Goal: Transaction & Acquisition: Subscribe to service/newsletter

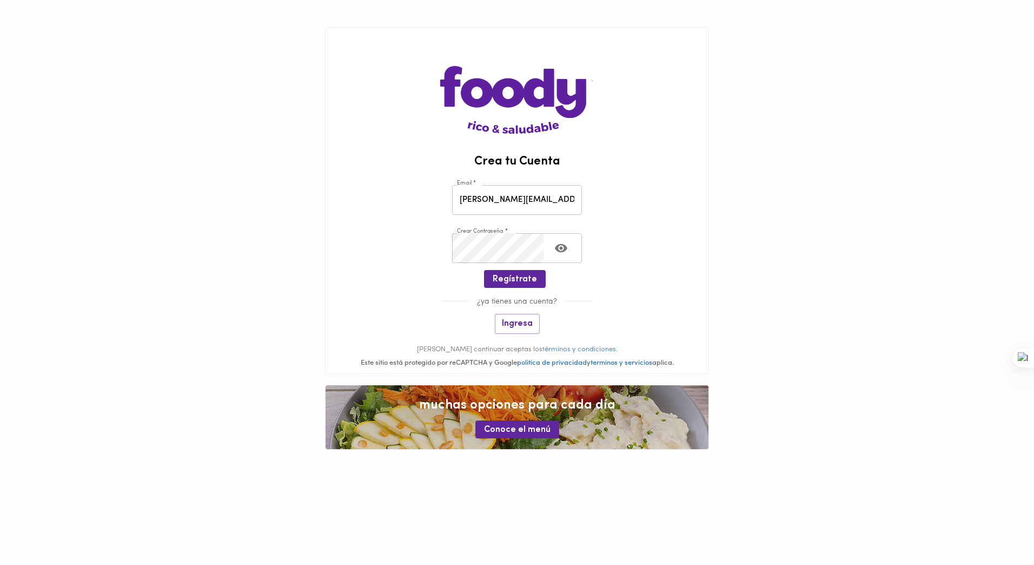
click at [541, 205] on input "[PERSON_NAME][EMAIL_ADDRESS][DOMAIN_NAME]" at bounding box center [517, 200] width 130 height 30
drag, startPoint x: 573, startPoint y: 200, endPoint x: 428, endPoint y: 206, distance: 145.1
click at [431, 206] on div "Email * stefania.acevedo@perezllorca.com Email *" at bounding box center [517, 198] width 383 height 48
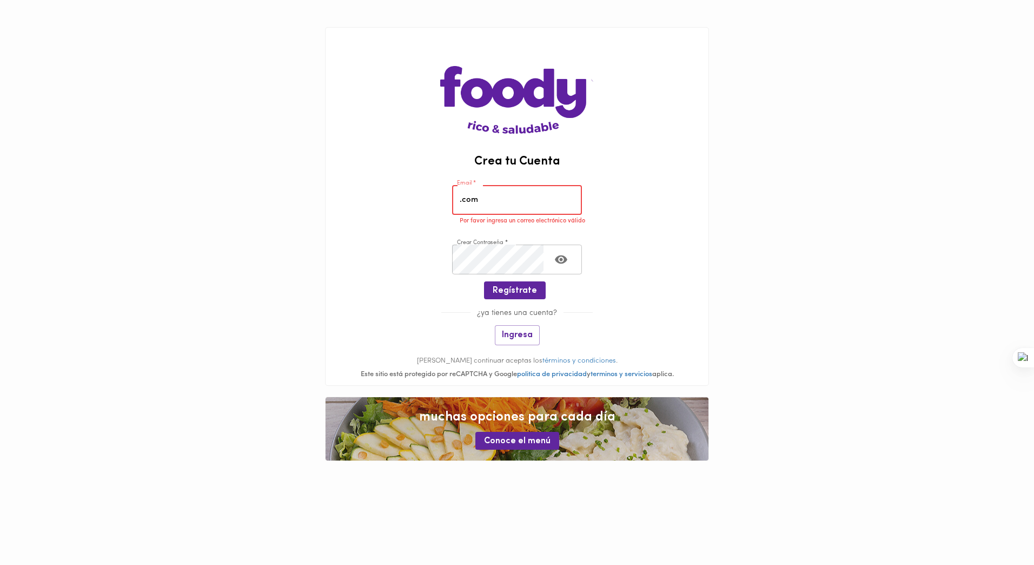
drag, startPoint x: 480, startPoint y: 201, endPoint x: 444, endPoint y: 200, distance: 36.3
click at [445, 199] on div "Email * .com Email * Por favor ingresa un correo electrónico válido" at bounding box center [517, 204] width 383 height 60
paste input "stefania.acevedo@perezllorca"
type input "stefania.acevedo@perezllorca.com"
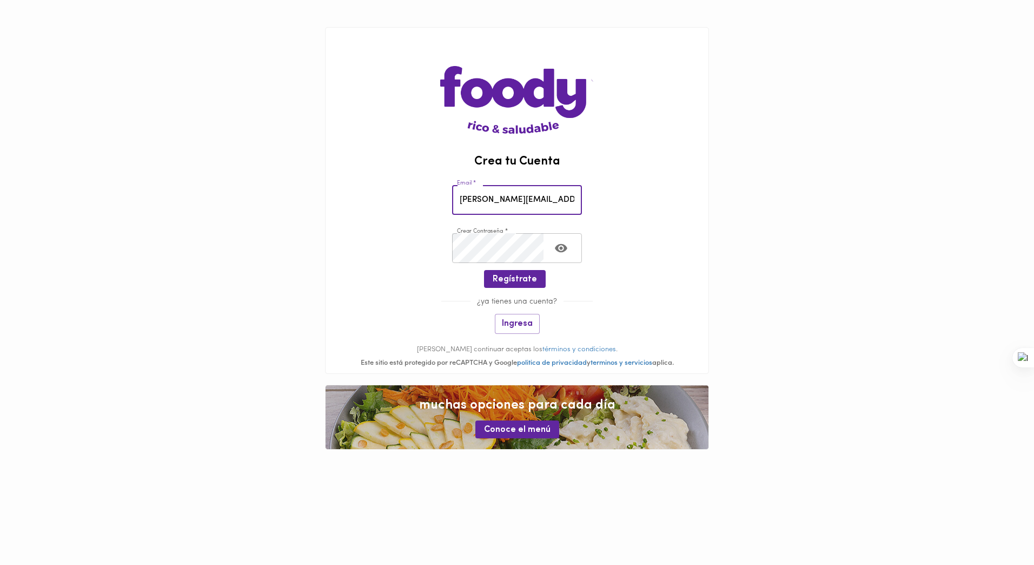
scroll to position [0, 17]
click at [506, 280] on span "Regístrate" at bounding box center [515, 279] width 44 height 10
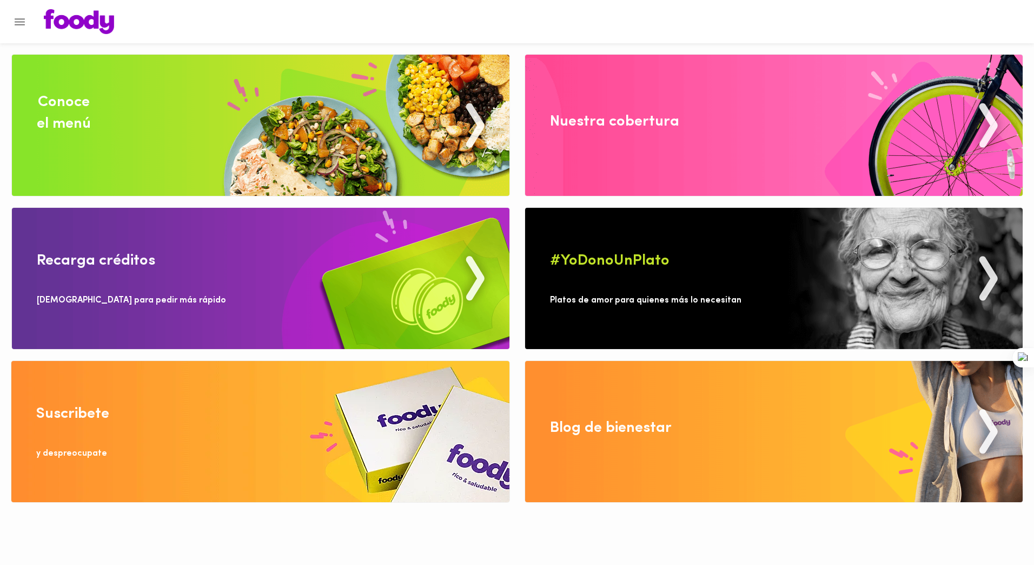
click at [26, 23] on icon "Menu" at bounding box center [20, 22] width 14 height 14
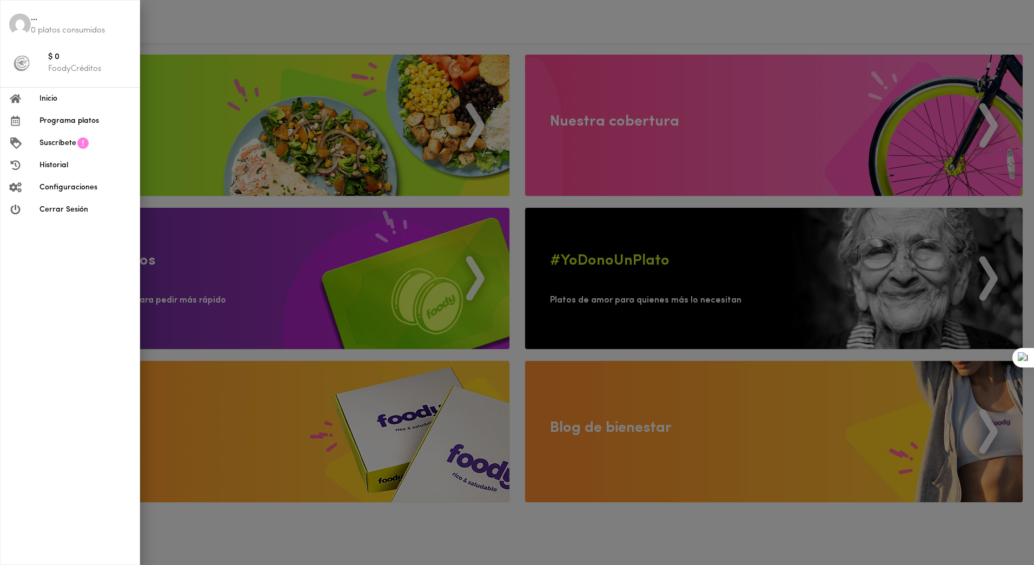
click at [59, 65] on p "FoodyCréditos" at bounding box center [89, 68] width 83 height 11
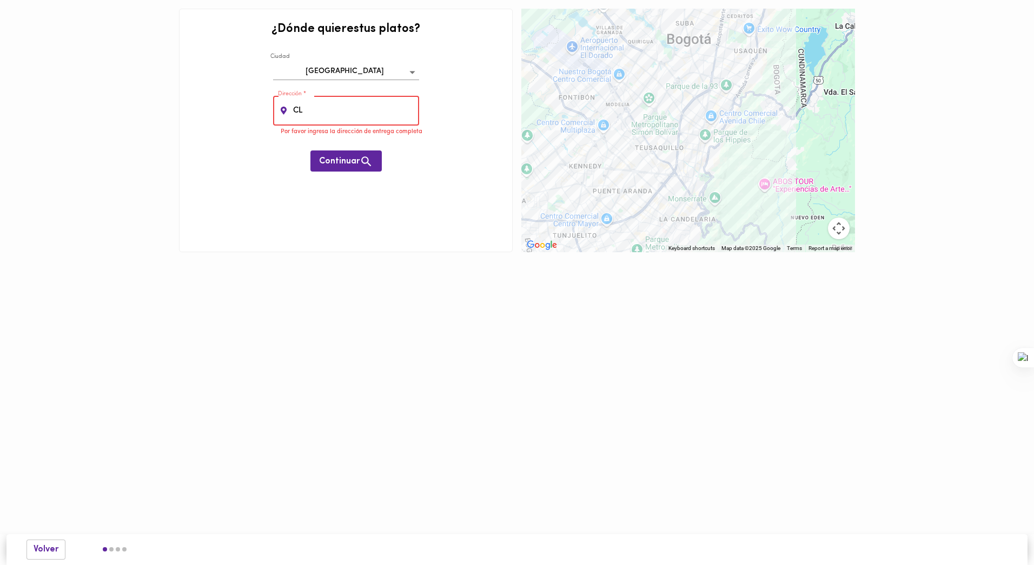
type input "C"
type input "[STREET_ADDRESS]"
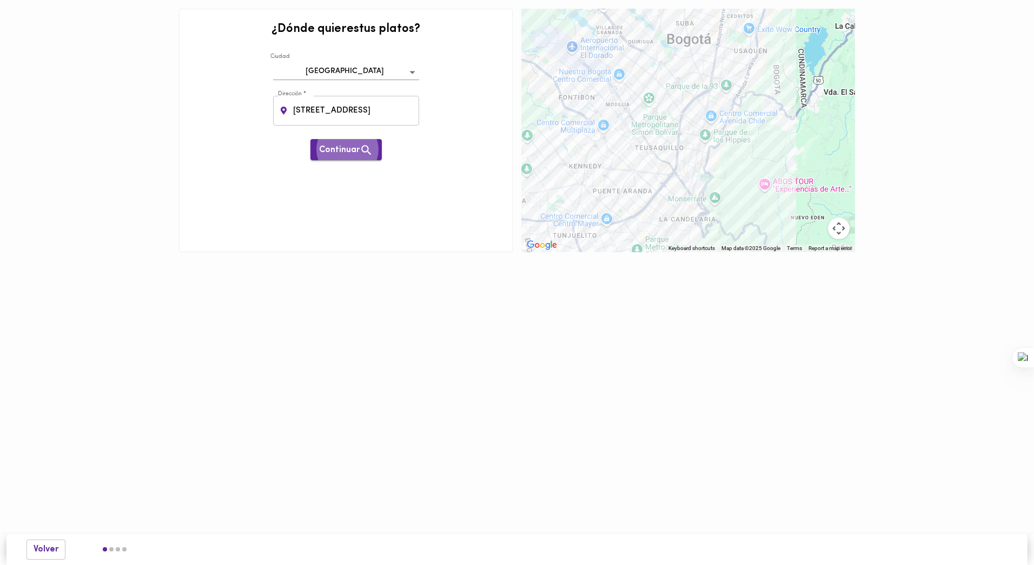
click at [332, 154] on span "Continuar" at bounding box center [346, 150] width 54 height 14
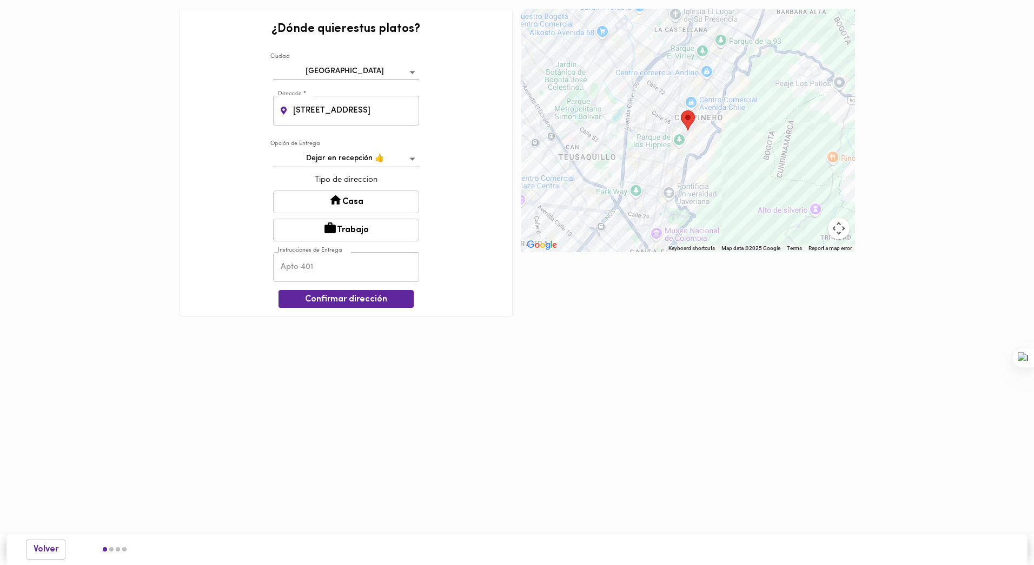
click at [350, 227] on button "Trabajo" at bounding box center [346, 230] width 146 height 23
click at [342, 303] on span "Confirmar dirección" at bounding box center [346, 300] width 118 height 10
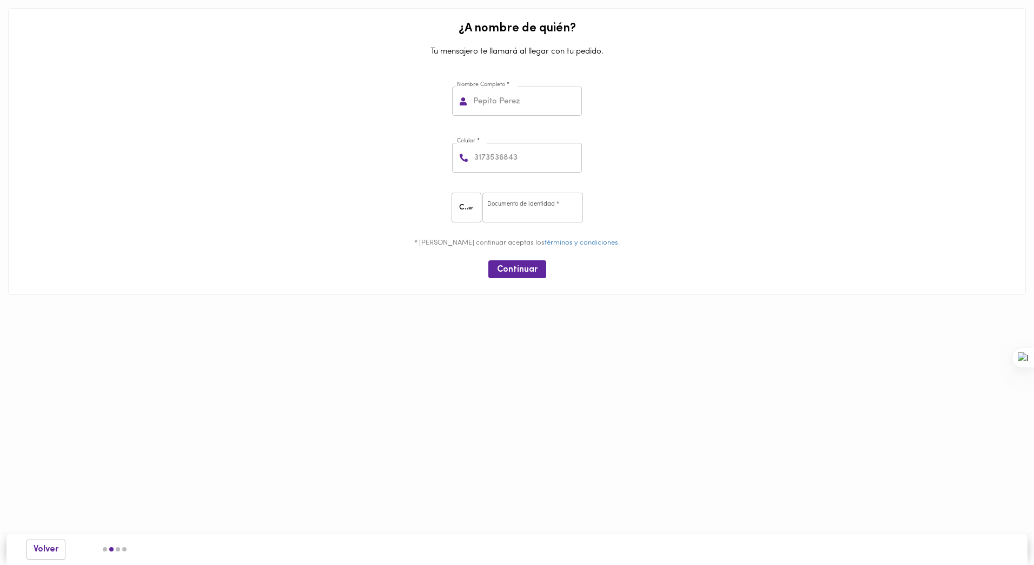
click at [529, 111] on input "text" at bounding box center [526, 102] width 111 height 30
type input "[PERSON_NAME]"
click at [530, 157] on input "number" at bounding box center [527, 158] width 110 height 30
type input "3004866344"
click at [535, 203] on input "number" at bounding box center [533, 208] width 101 height 30
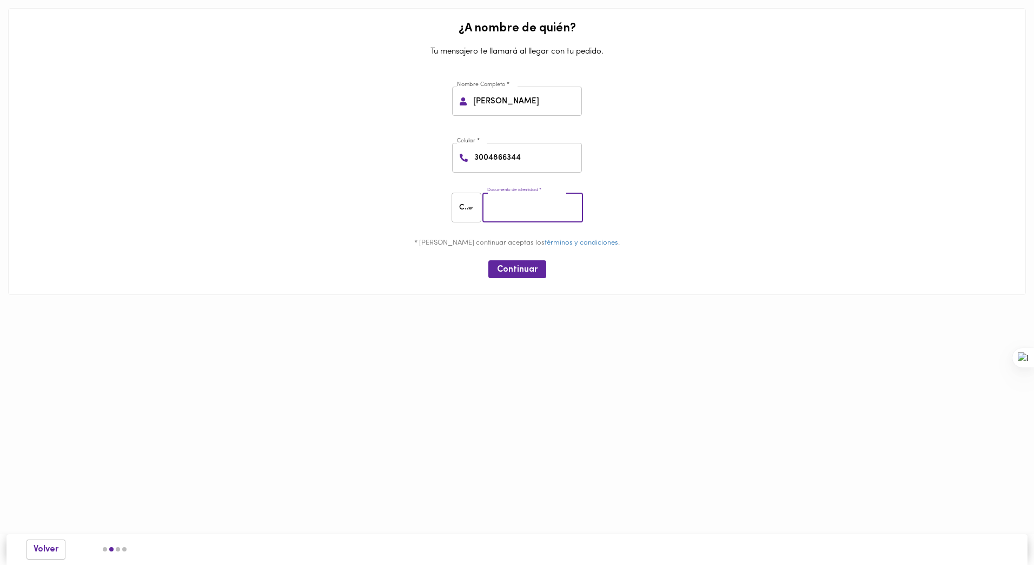
click at [553, 208] on input "number" at bounding box center [533, 208] width 101 height 30
click at [529, 275] on button "Continuar" at bounding box center [517, 269] width 58 height 18
click at [500, 213] on input "number" at bounding box center [533, 208] width 101 height 30
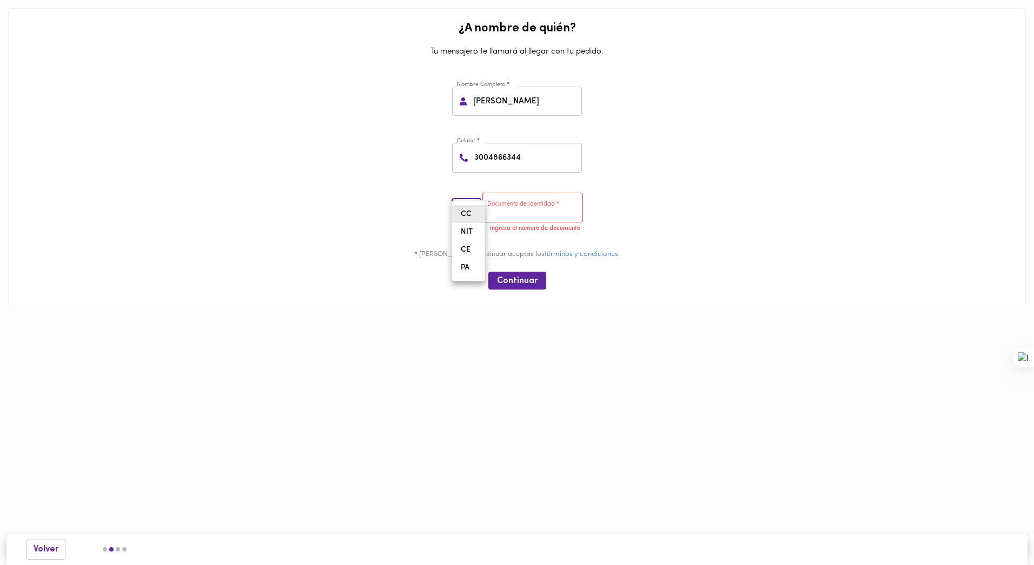
click at [468, 215] on body "0cAFcWeA76IUvH8Ed4x42Ez0qold1lgANgmUh22XKCVPylronYyxLZ0zfbBEiUGfe7AAyoufUuDVLFG…" at bounding box center [517, 169] width 1034 height 339
click at [468, 214] on li "CC" at bounding box center [468, 214] width 32 height 18
click at [518, 206] on input "number" at bounding box center [533, 208] width 101 height 30
click at [501, 212] on input "number" at bounding box center [533, 208] width 101 height 30
paste input "1020763198"
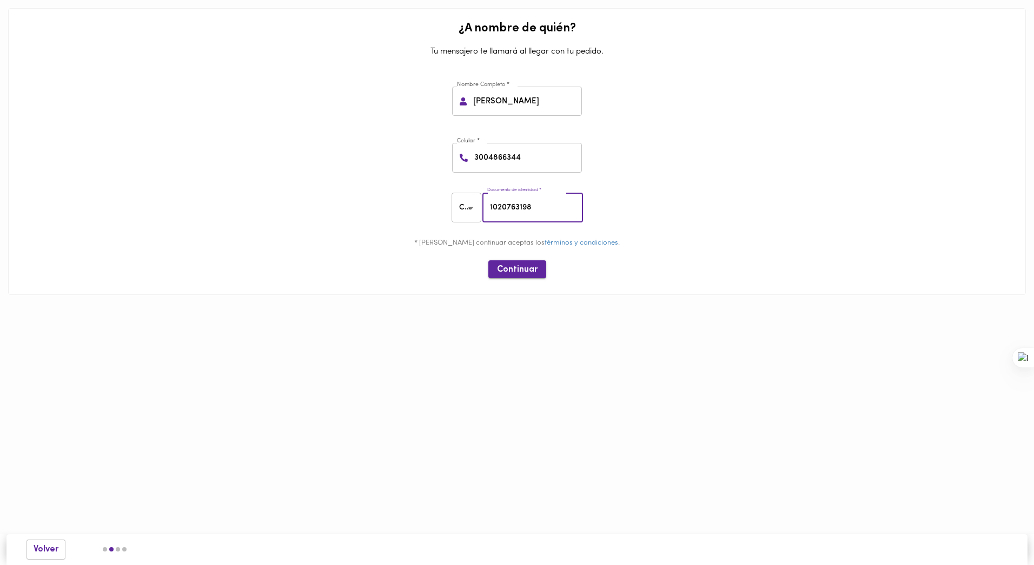
type input "1020763198"
click at [513, 266] on span "Continuar" at bounding box center [517, 270] width 41 height 10
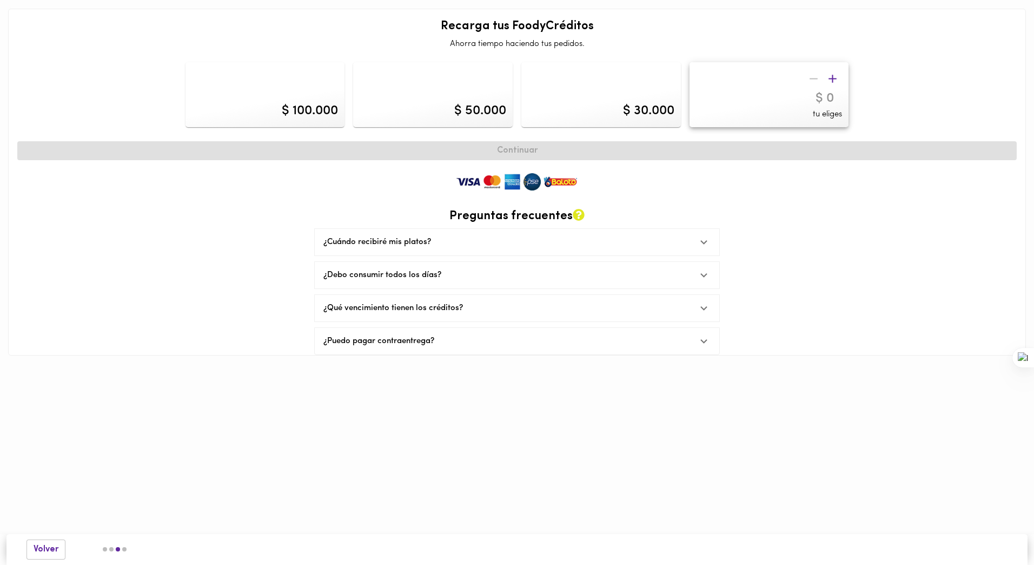
click at [836, 78] on icon "button" at bounding box center [833, 79] width 8 height 8
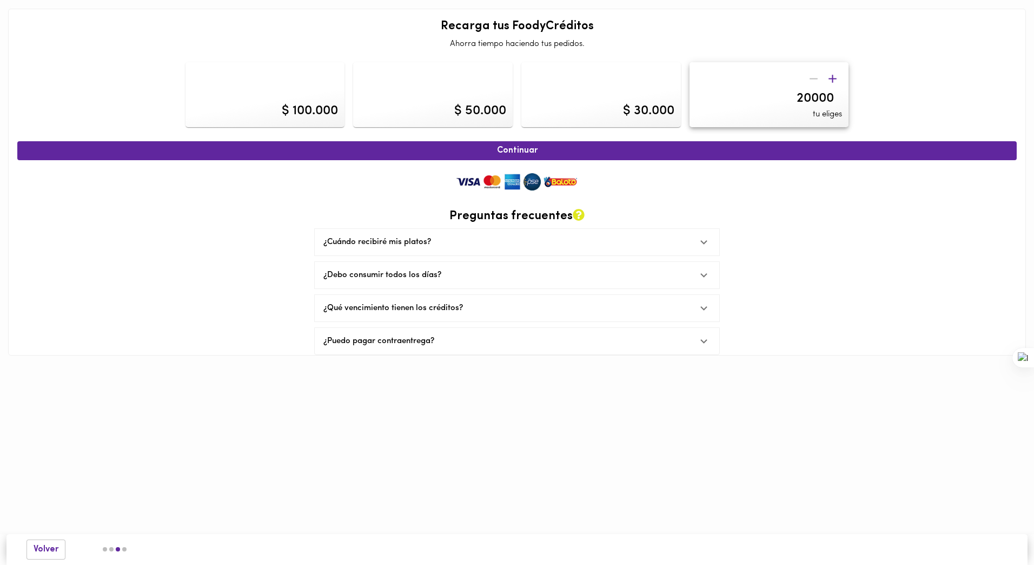
click at [836, 78] on icon "button" at bounding box center [833, 79] width 8 height 8
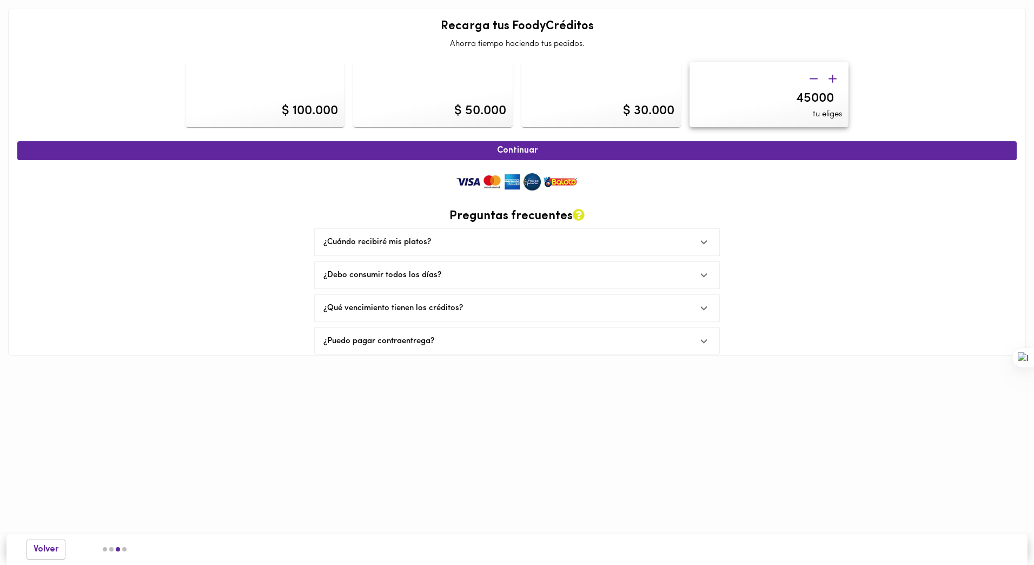
click at [836, 80] on icon "button" at bounding box center [833, 79] width 14 height 14
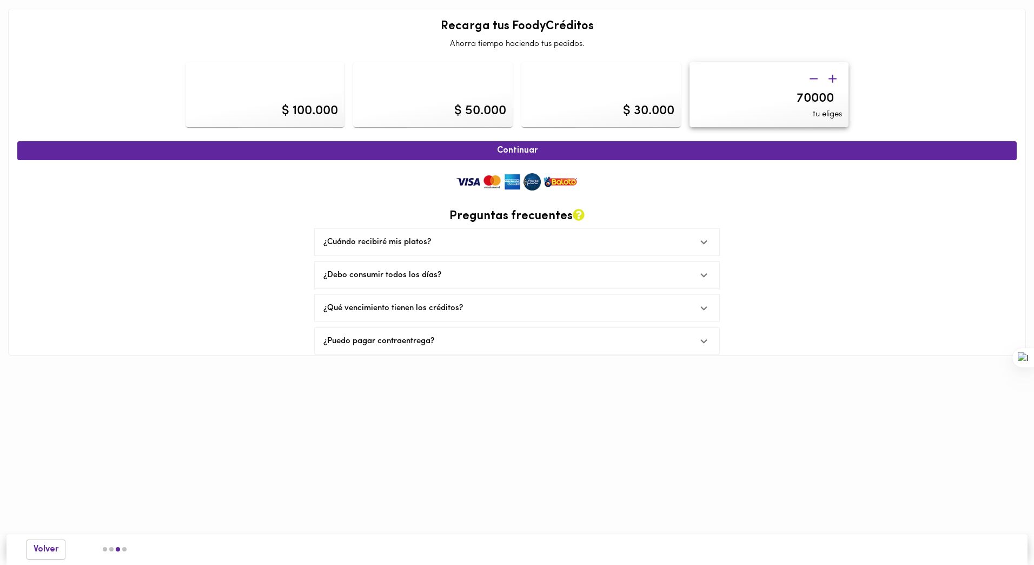
click at [836, 80] on icon "button" at bounding box center [833, 79] width 14 height 14
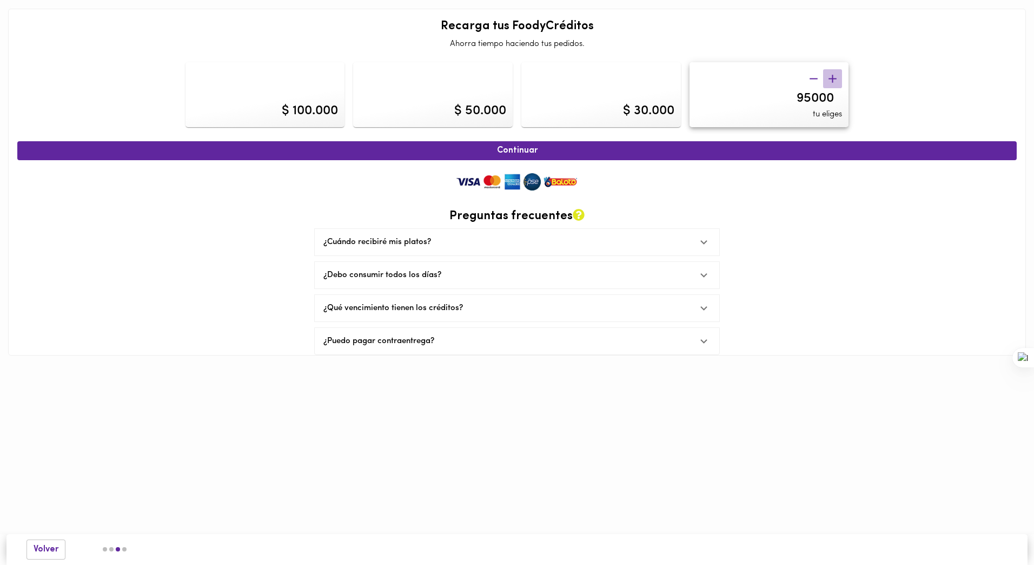
click at [836, 80] on icon "button" at bounding box center [833, 79] width 14 height 14
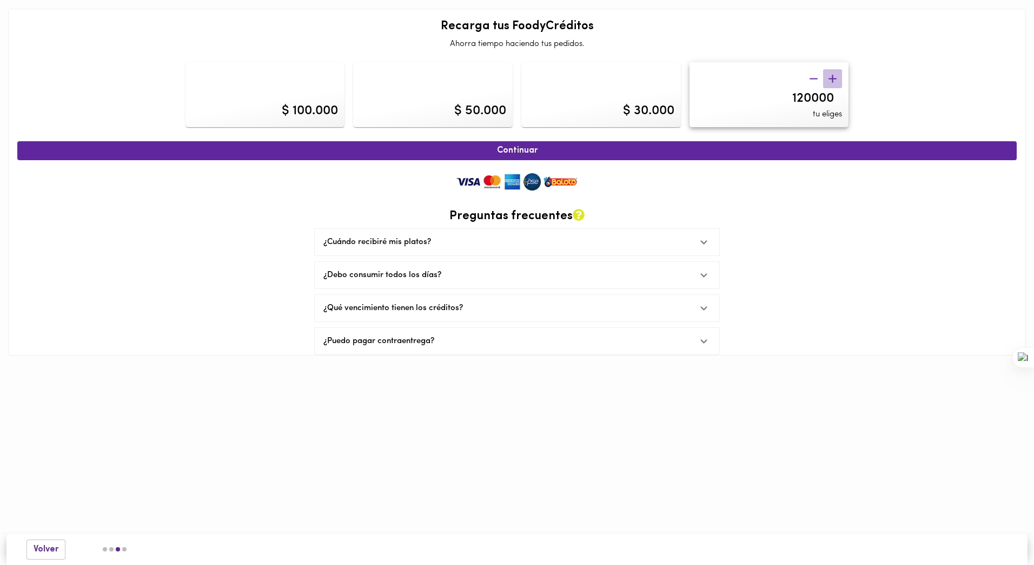
click at [836, 80] on icon "button" at bounding box center [833, 79] width 14 height 14
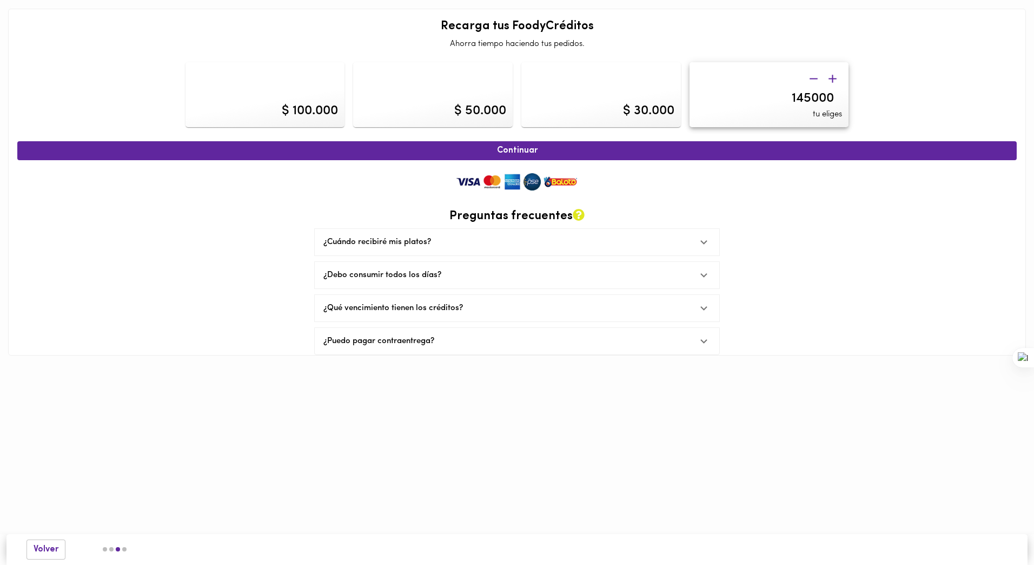
click at [836, 80] on icon "button" at bounding box center [833, 79] width 14 height 14
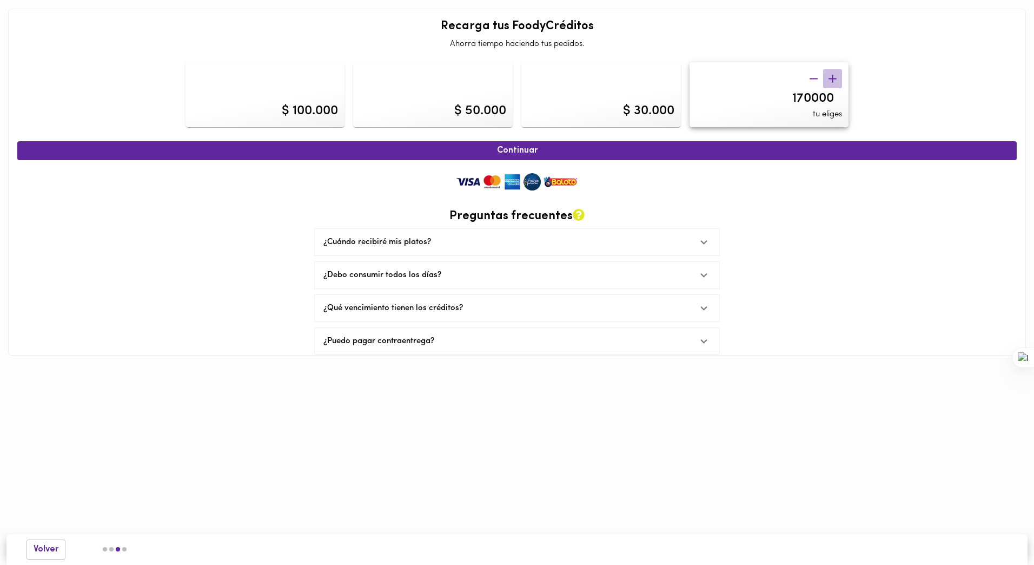
click at [836, 80] on icon "button" at bounding box center [833, 79] width 14 height 14
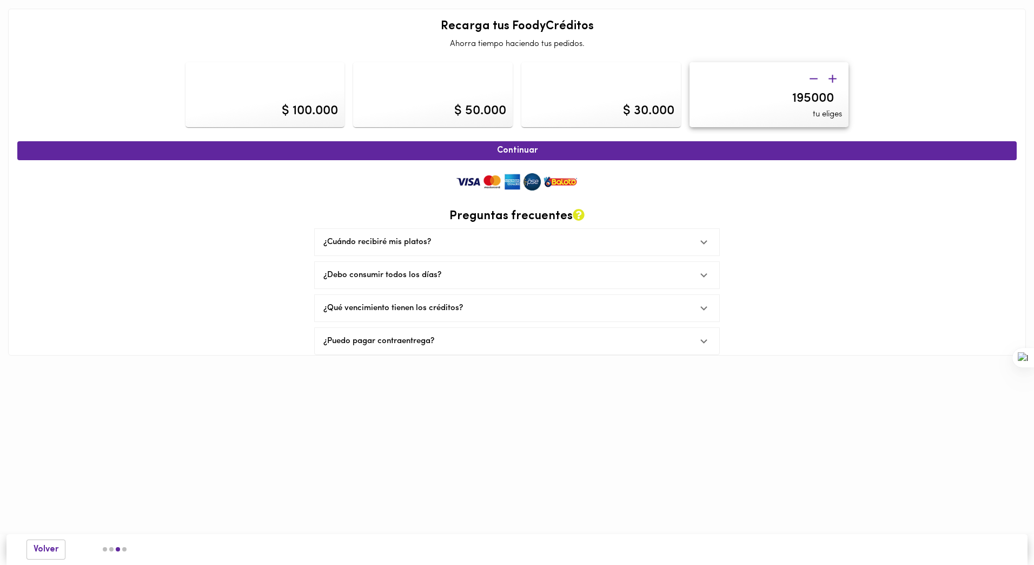
click at [836, 80] on icon "button" at bounding box center [833, 79] width 14 height 14
type input "200000"
click at [809, 215] on div "Continuar Preguntas frecuentes ¿Cuándo recibiré mis platos? Tus platos serán en…" at bounding box center [517, 246] width 1000 height 220
click at [523, 190] on img at bounding box center [517, 182] width 130 height 22
click at [523, 184] on img at bounding box center [517, 182] width 130 height 22
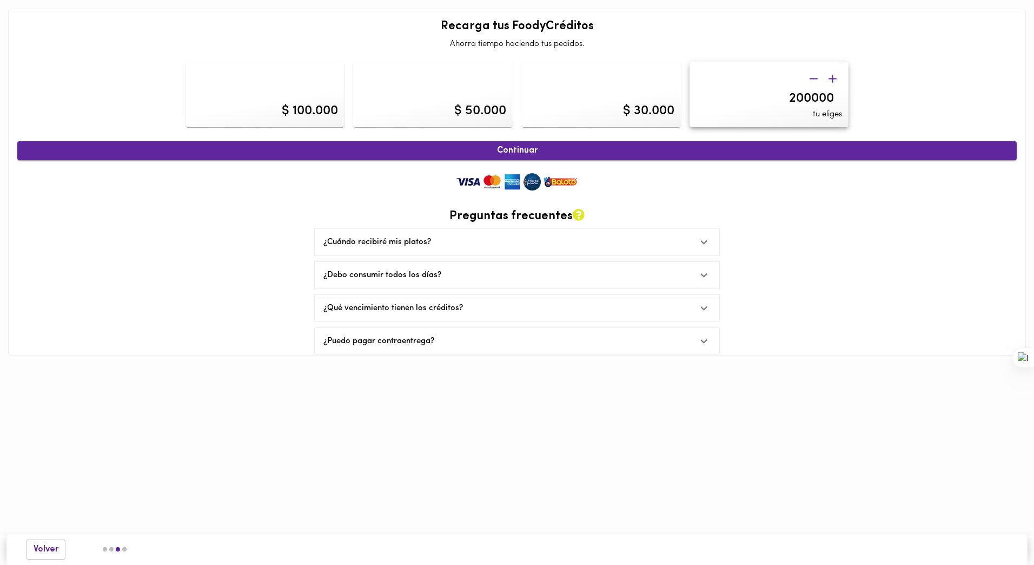
click at [499, 150] on span "Continuar" at bounding box center [517, 151] width 976 height 10
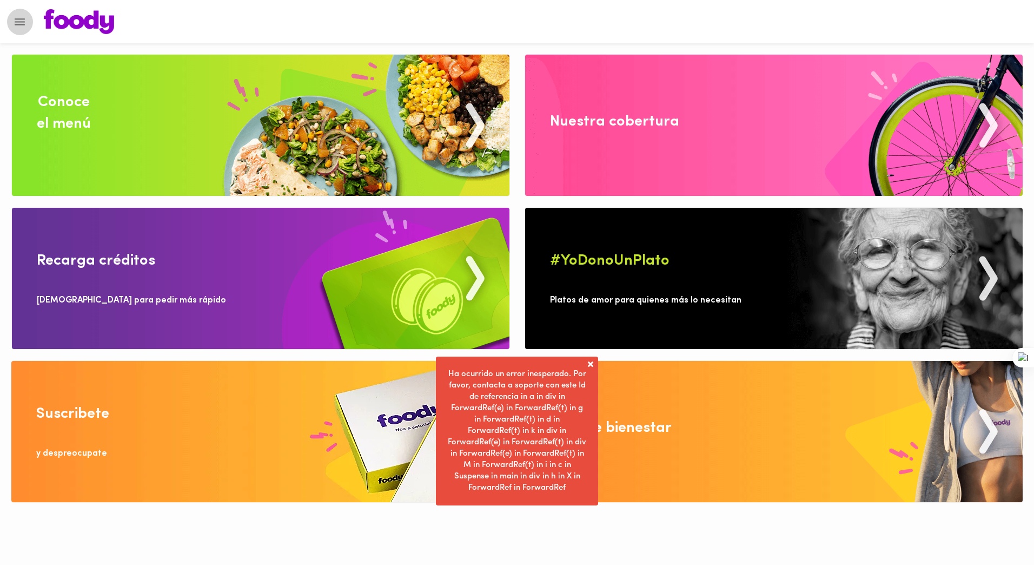
click at [17, 25] on icon "Menu" at bounding box center [20, 21] width 10 height 7
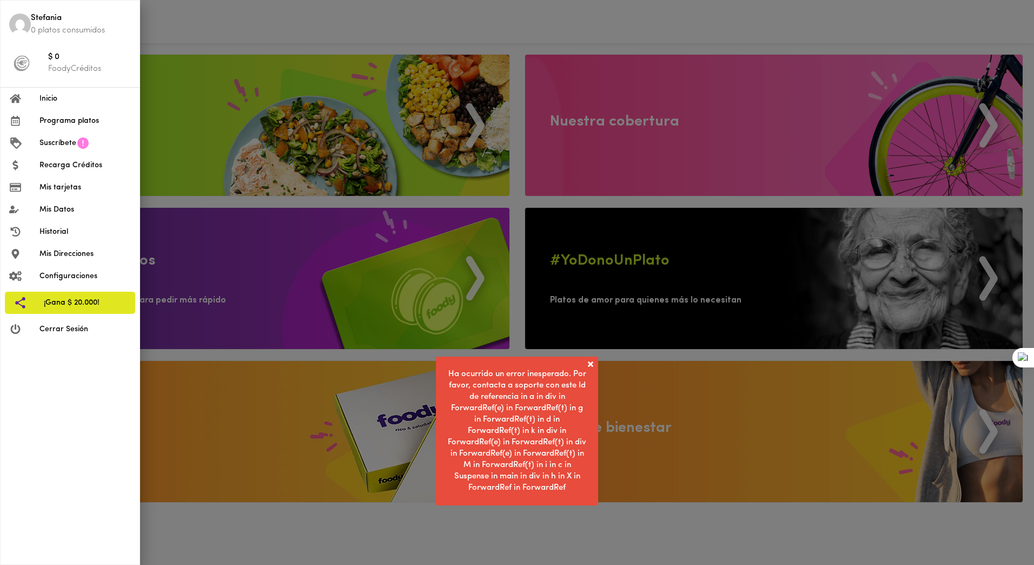
click at [58, 61] on span "$ 0" at bounding box center [89, 57] width 83 height 12
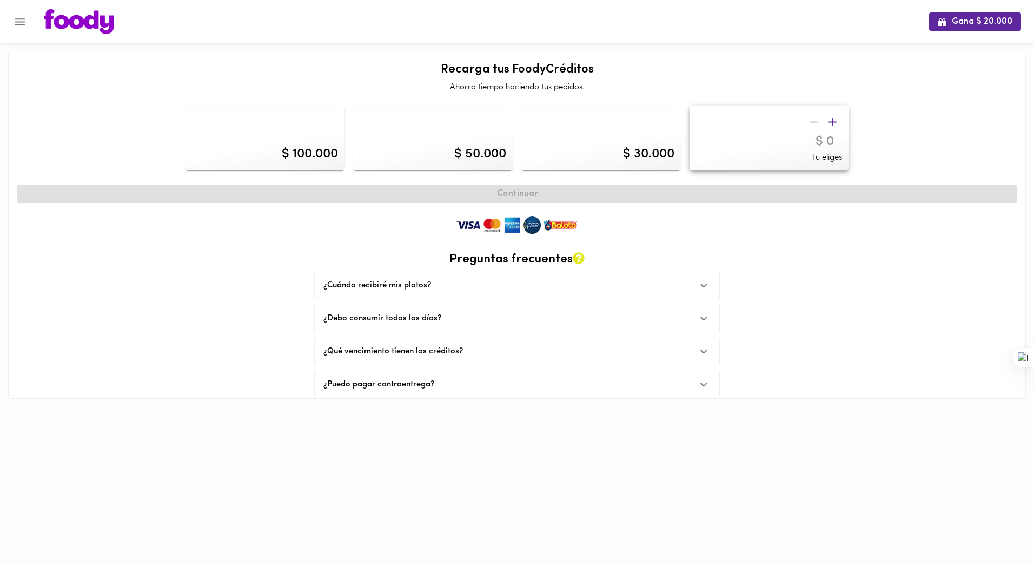
click at [538, 222] on img at bounding box center [517, 225] width 130 height 22
click at [831, 122] on icon "button" at bounding box center [833, 122] width 8 height 8
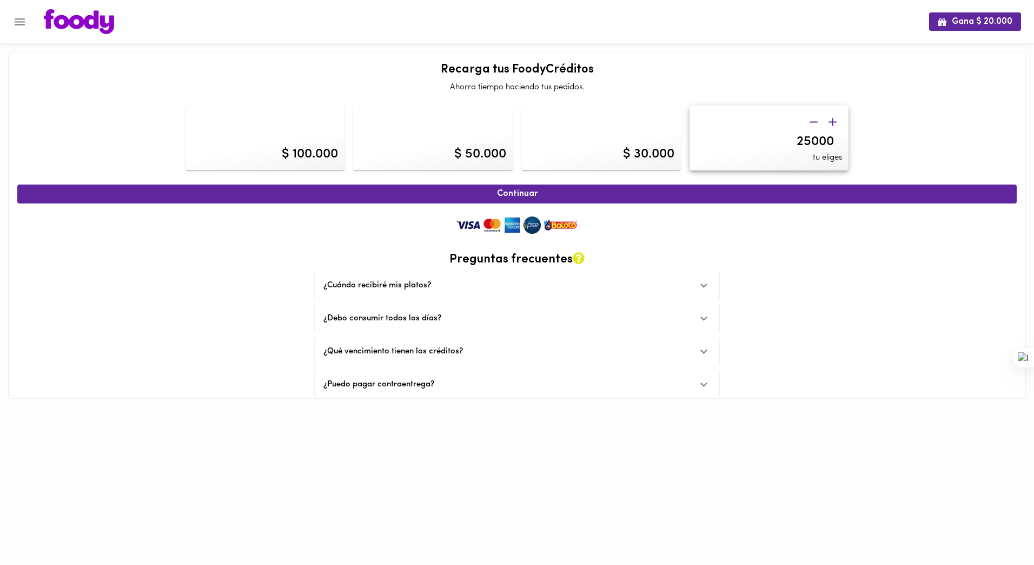
click at [831, 122] on icon "button" at bounding box center [833, 122] width 8 height 8
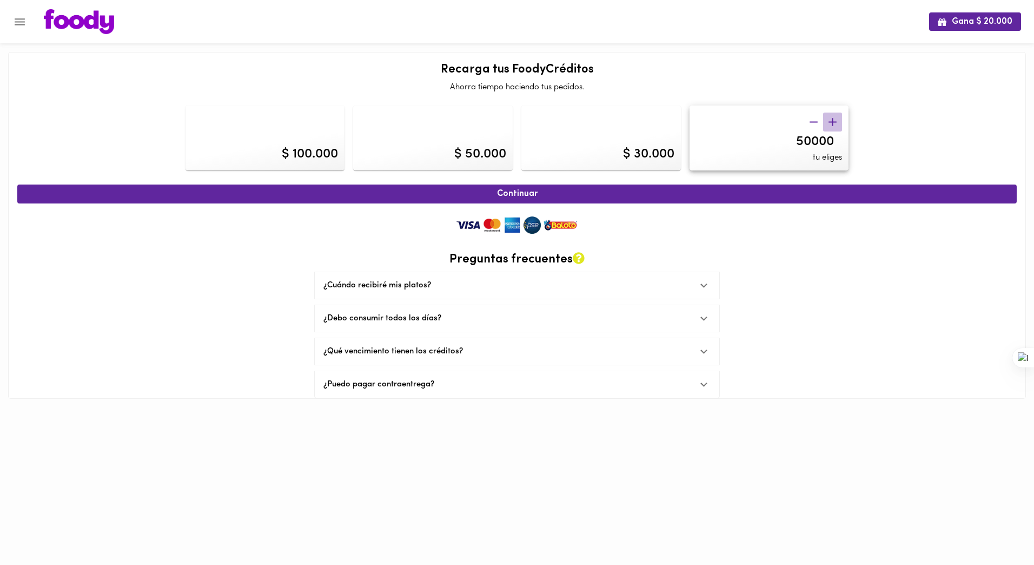
click at [831, 122] on icon "button" at bounding box center [833, 122] width 8 height 8
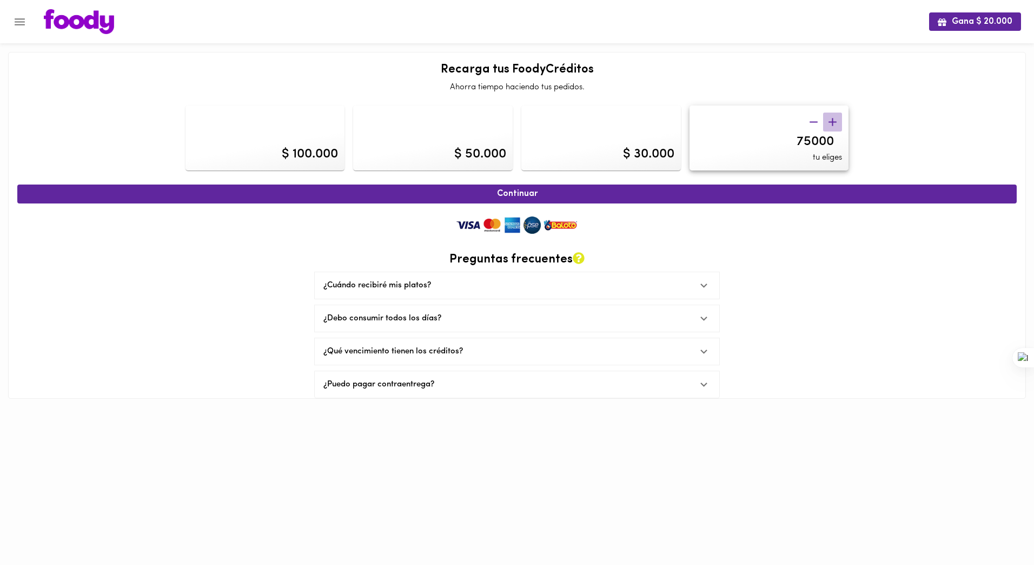
click at [831, 122] on icon "button" at bounding box center [833, 122] width 8 height 8
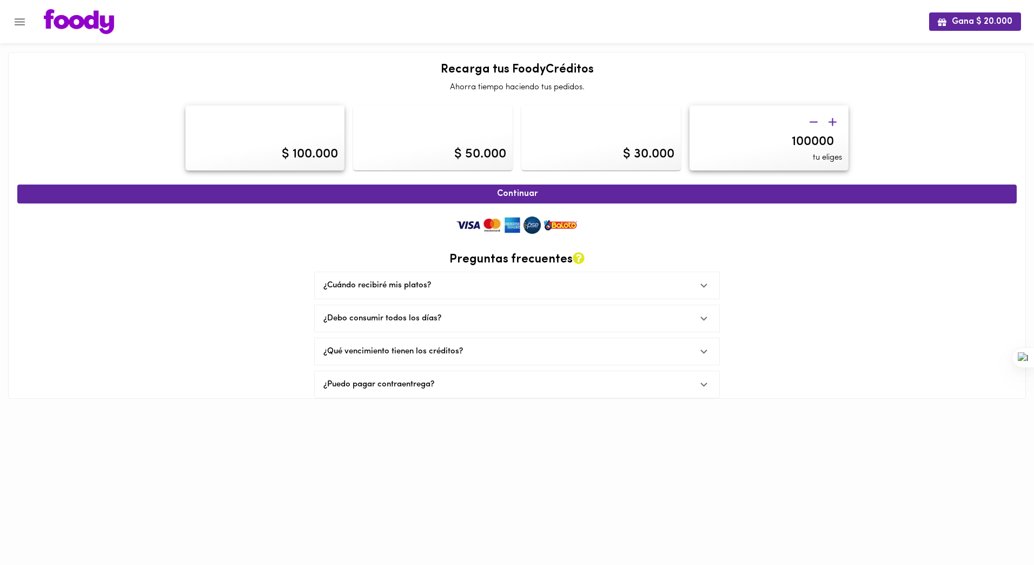
click at [831, 122] on icon "button" at bounding box center [833, 122] width 8 height 8
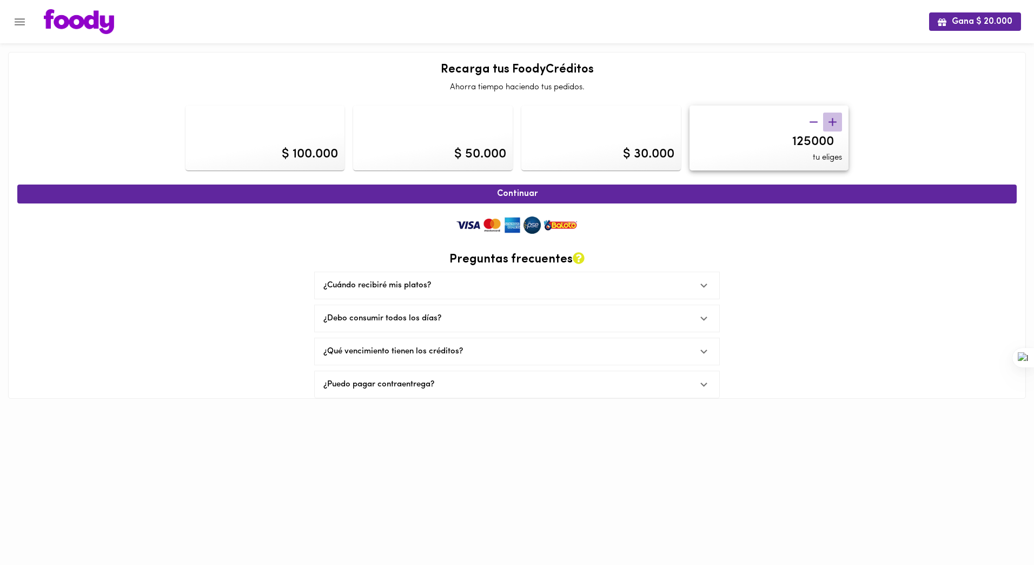
click at [831, 122] on icon "button" at bounding box center [833, 122] width 8 height 8
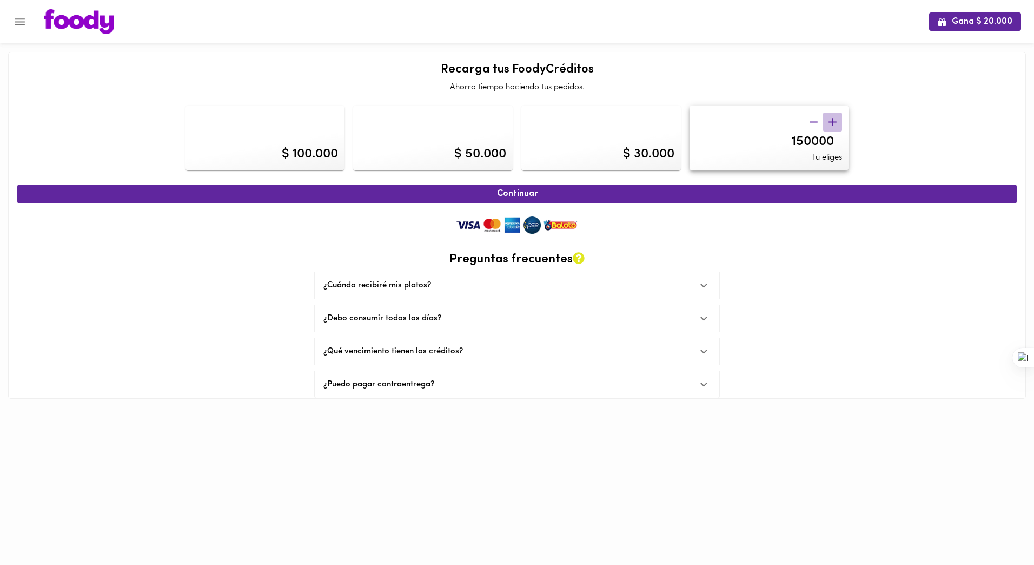
click at [831, 122] on icon "button" at bounding box center [833, 122] width 8 height 8
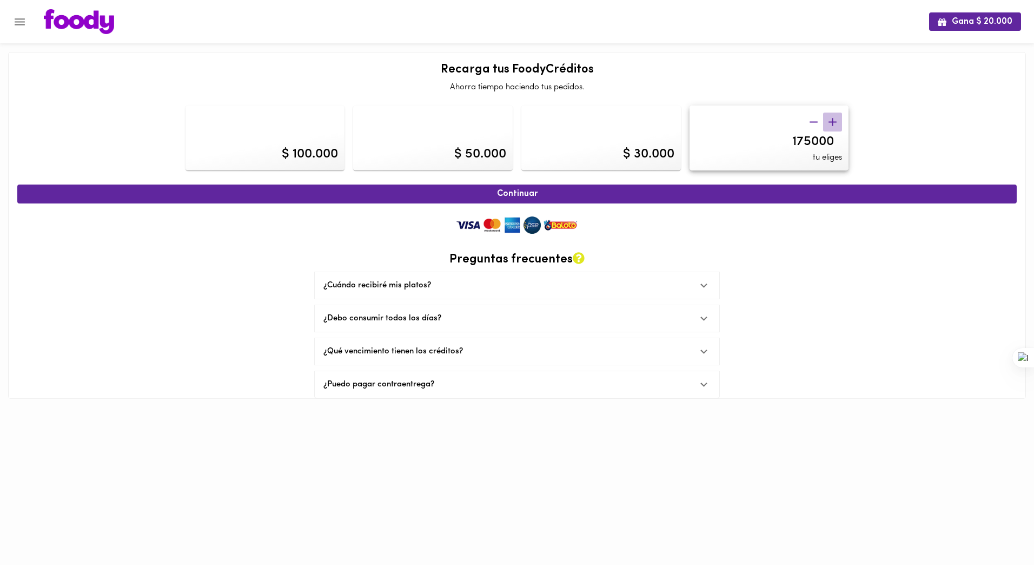
click at [831, 122] on icon "button" at bounding box center [833, 122] width 8 height 8
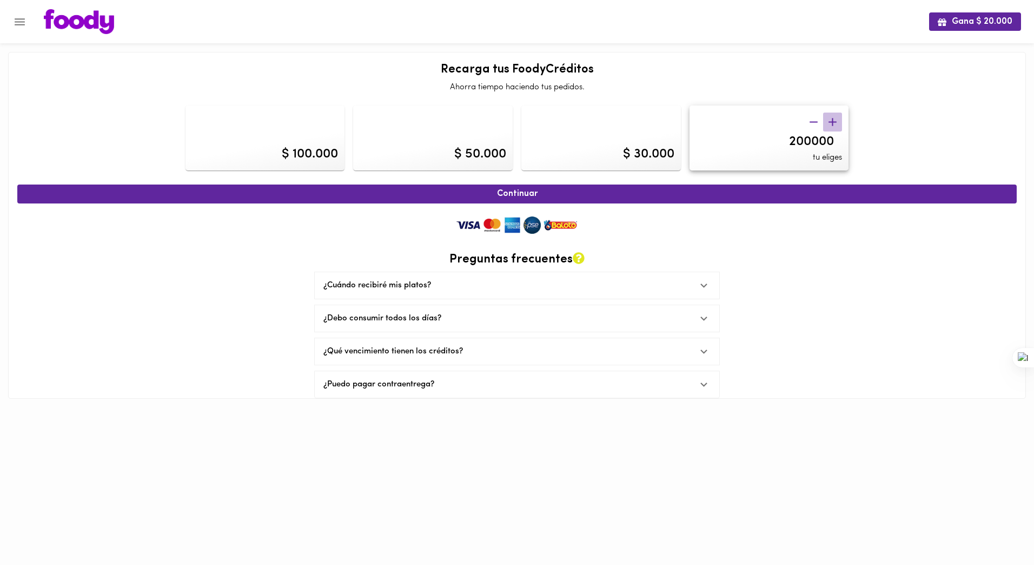
click at [831, 122] on icon "button" at bounding box center [833, 122] width 8 height 8
click at [812, 122] on icon "button" at bounding box center [814, 121] width 8 height 1
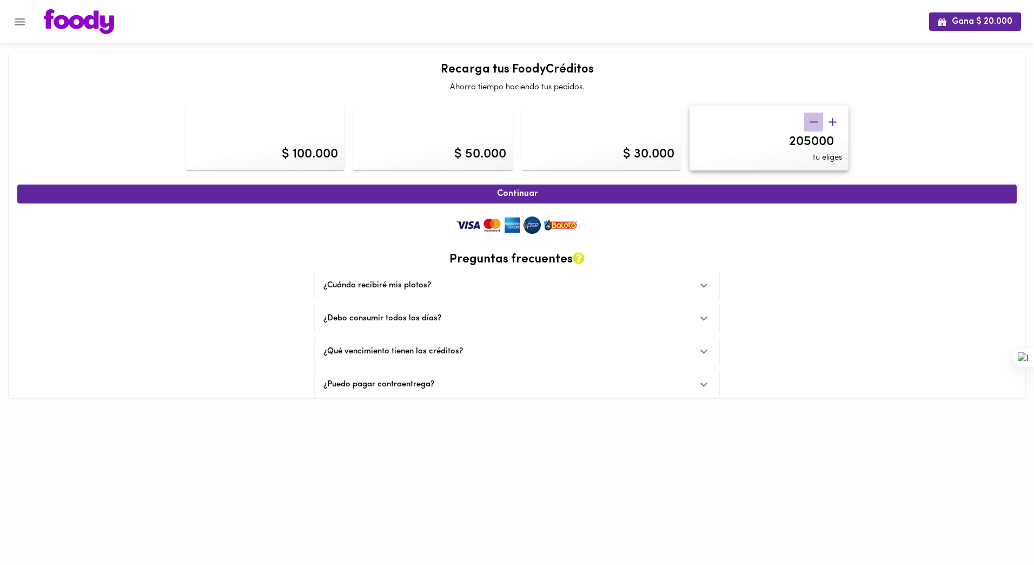
click at [812, 122] on icon "button" at bounding box center [814, 121] width 8 height 1
type input "200000"
click at [563, 215] on div "Continuar Preguntas frecuentes ¿Cuándo recibiré mis platos? Tus platos serán en…" at bounding box center [517, 289] width 1000 height 220
drag, startPoint x: 563, startPoint y: 215, endPoint x: 534, endPoint y: 227, distance: 30.3
click at [534, 227] on img at bounding box center [517, 225] width 130 height 22
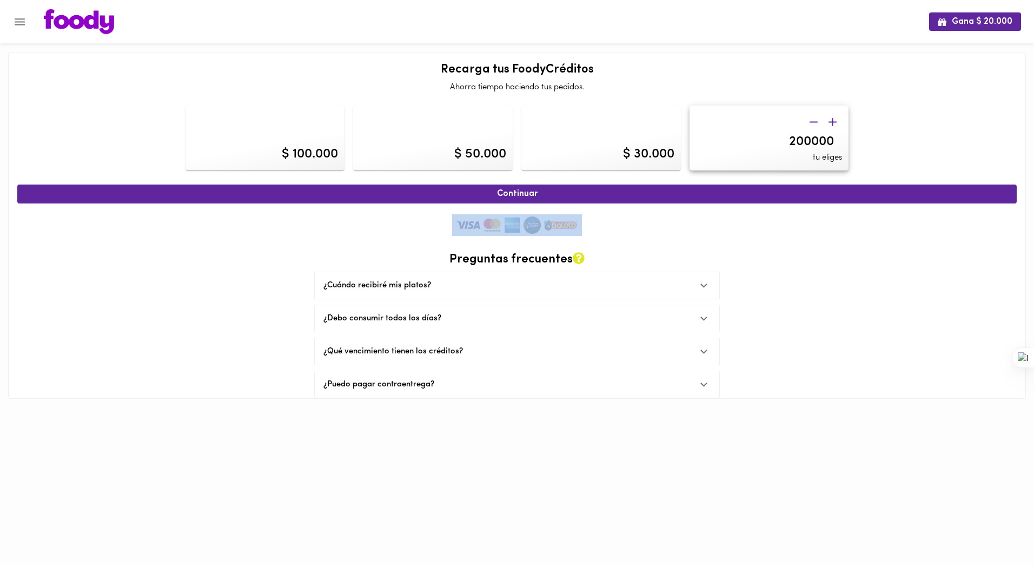
click at [534, 227] on img at bounding box center [517, 225] width 130 height 22
drag, startPoint x: 534, startPoint y: 227, endPoint x: 498, endPoint y: 228, distance: 36.3
click at [498, 228] on img at bounding box center [517, 225] width 130 height 22
drag, startPoint x: 498, startPoint y: 228, endPoint x: 490, endPoint y: 230, distance: 8.6
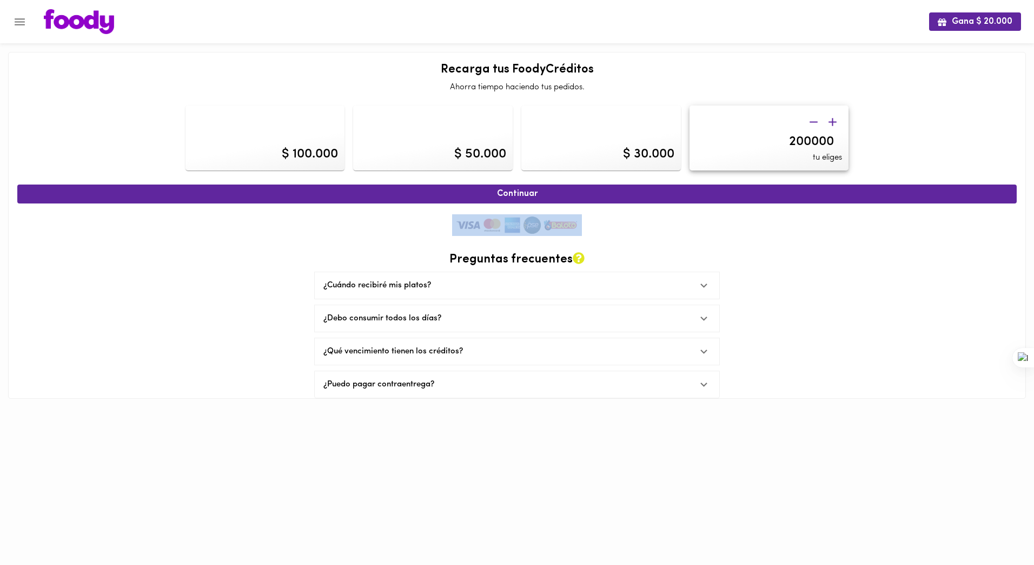
click at [490, 230] on div "Continuar Preguntas frecuentes ¿Cuándo recibiré mis platos? Tus platos serán en…" at bounding box center [517, 289] width 1000 height 220
click at [490, 228] on img at bounding box center [517, 225] width 130 height 22
click at [479, 193] on span "Continuar" at bounding box center [517, 194] width 976 height 10
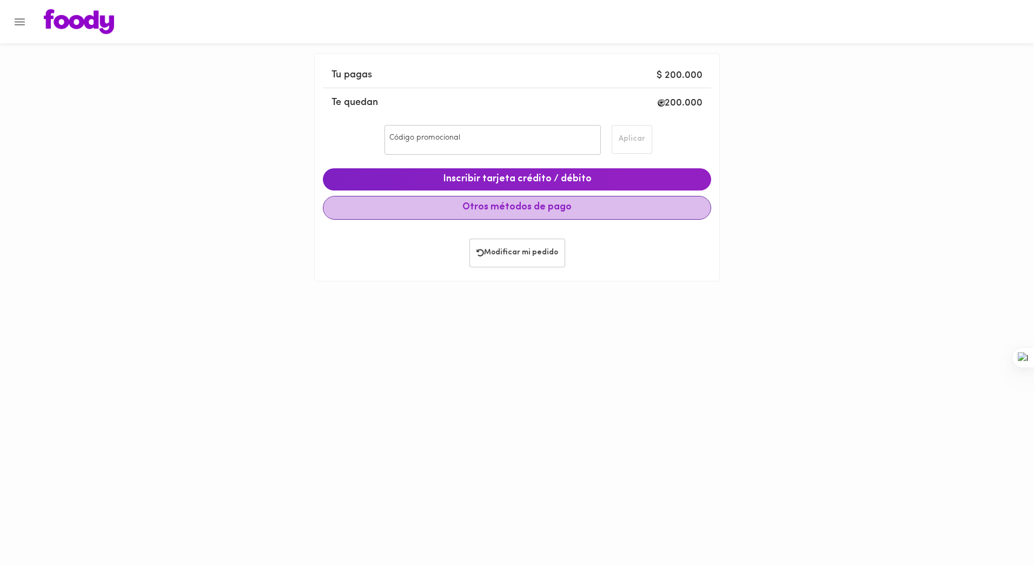
click at [503, 209] on span "Otros métodos de pago" at bounding box center [517, 208] width 370 height 12
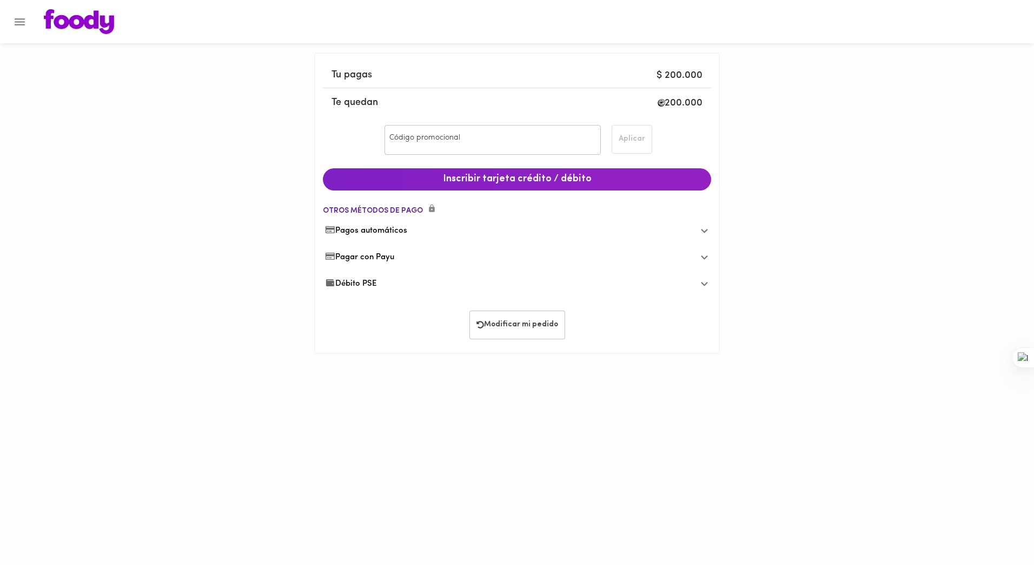
click at [706, 283] on icon at bounding box center [705, 284] width 14 height 14
click at [495, 336] on span "Paga con" at bounding box center [517, 335] width 74 height 17
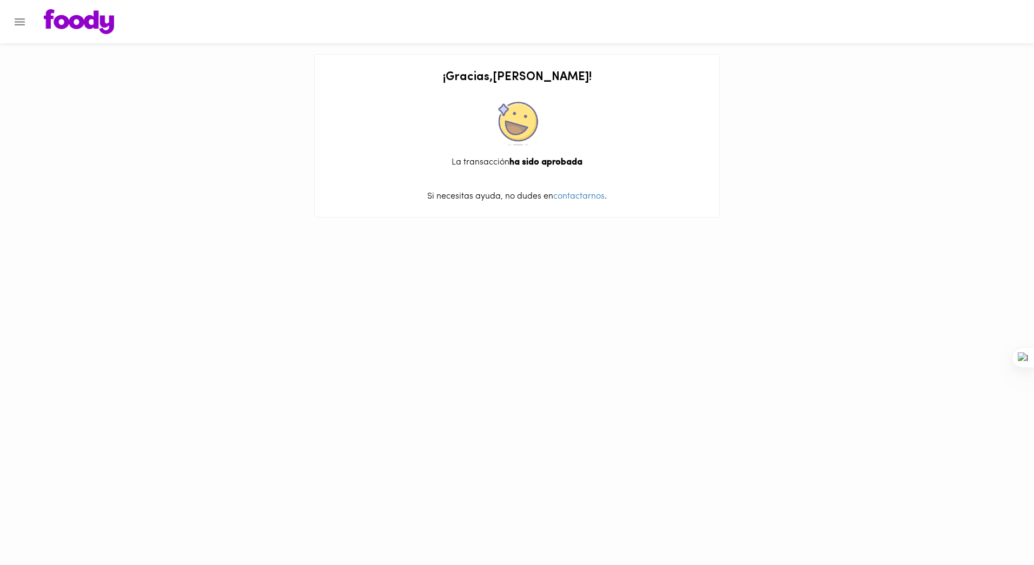
click at [97, 30] on img at bounding box center [79, 21] width 70 height 25
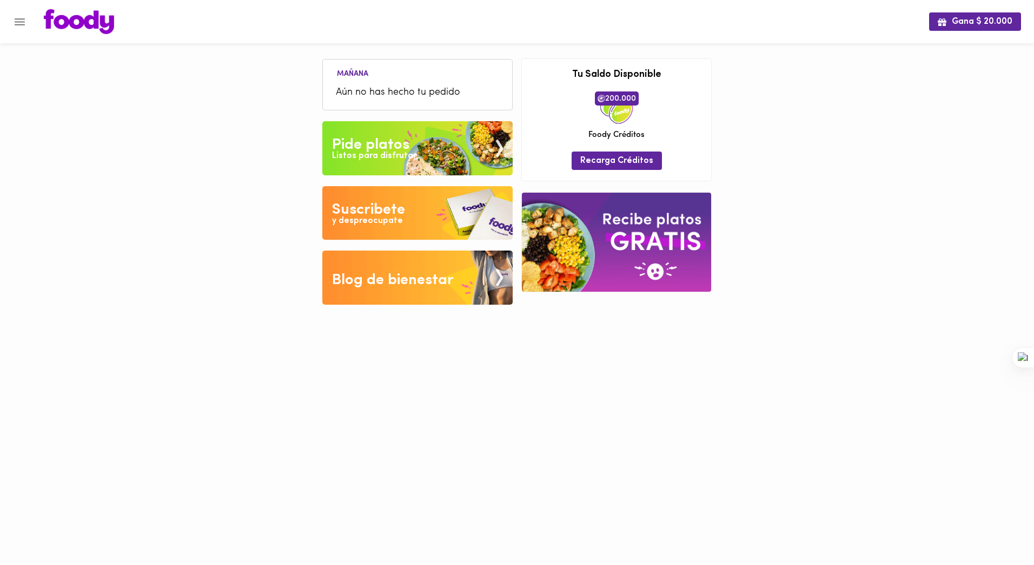
click at [21, 28] on icon "Menu" at bounding box center [20, 22] width 14 height 14
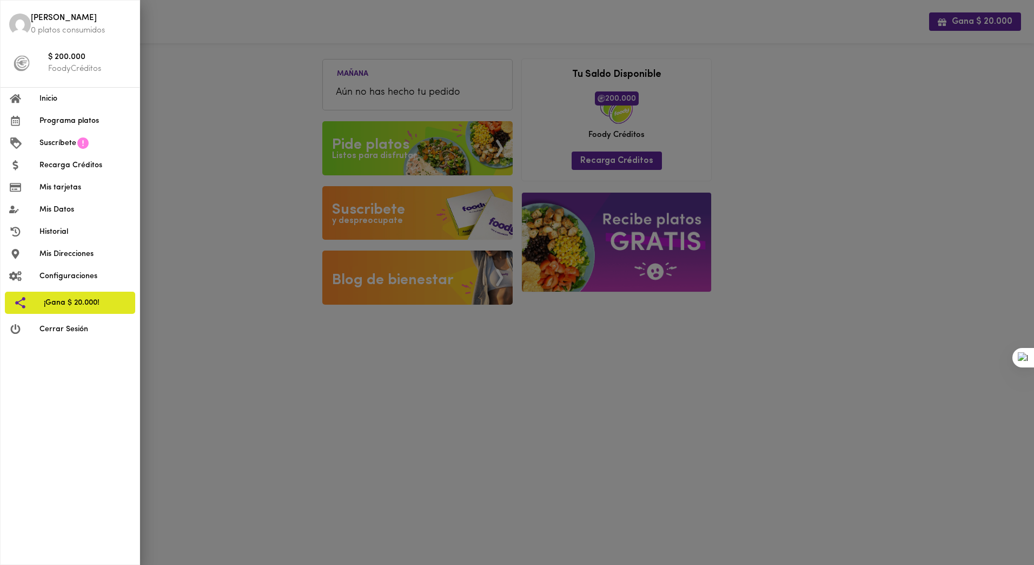
click at [51, 258] on span "Mis Direcciones" at bounding box center [84, 253] width 91 height 11
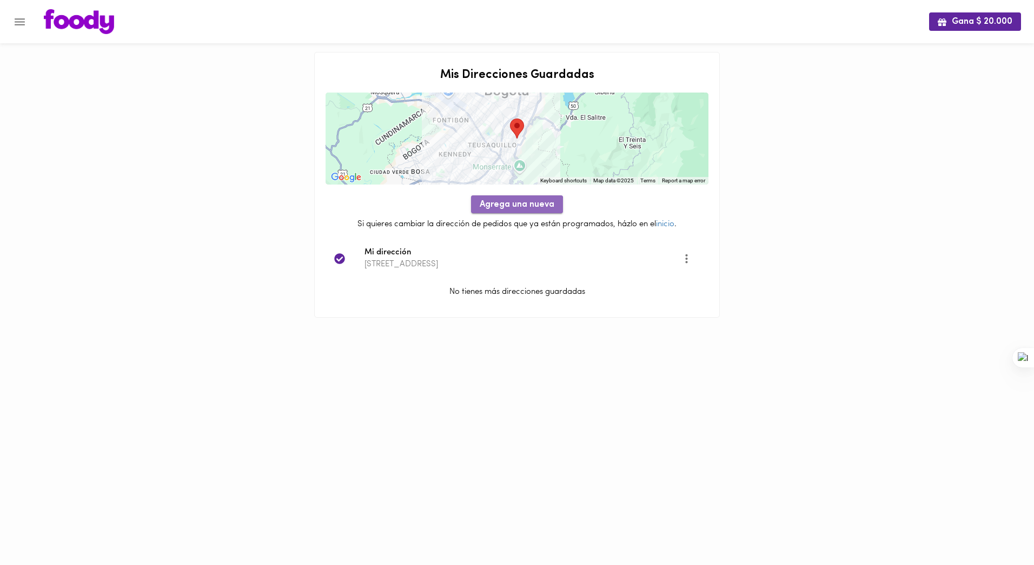
click at [499, 207] on span "Agrega una nueva" at bounding box center [517, 205] width 75 height 10
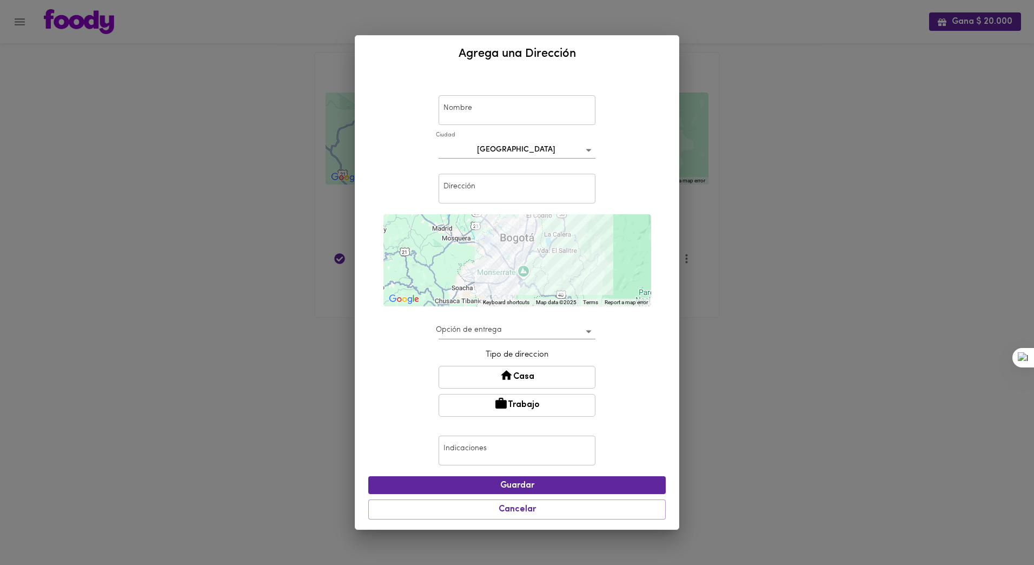
click at [510, 115] on input "text" at bounding box center [517, 110] width 157 height 30
drag, startPoint x: 526, startPoint y: 120, endPoint x: 422, endPoint y: 114, distance: 104.0
click at [422, 114] on div "Nombre [PERSON_NAME] Nombre [GEOGRAPHIC_DATA] bogota Dirección Dirección ← Move…" at bounding box center [517, 300] width 298 height 448
type input "[PERSON_NAME]"
click at [456, 183] on input "text" at bounding box center [517, 189] width 157 height 30
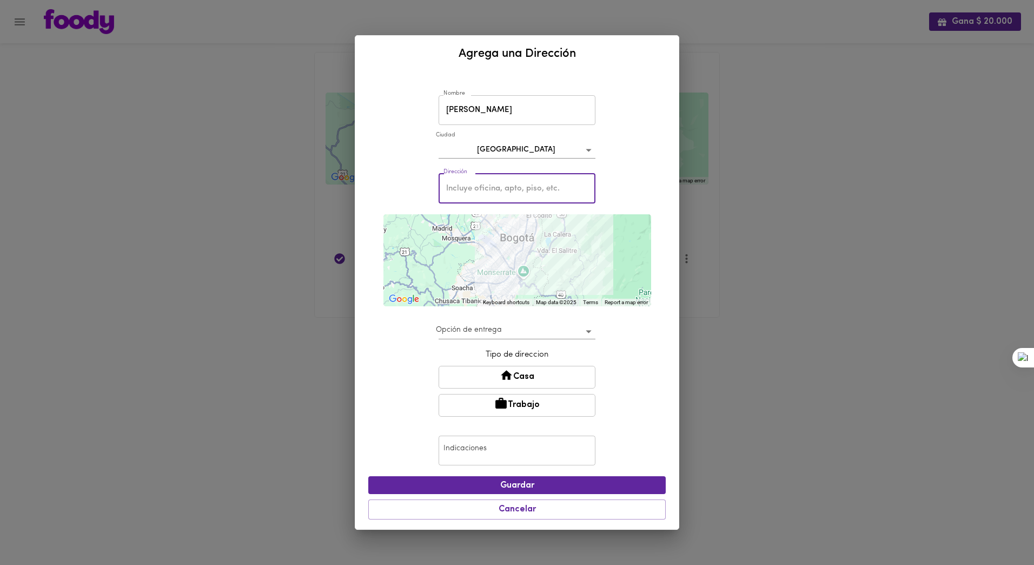
click at [485, 187] on input "text" at bounding box center [517, 189] width 157 height 30
paste input "[PERSON_NAME] es [STREET_ADDRESS]"
drag, startPoint x: 491, startPoint y: 188, endPoint x: 419, endPoint y: 194, distance: 72.2
click at [421, 194] on div "Nombre [PERSON_NAME] Nombre [GEOGRAPHIC_DATA] bogota Dirección [PERSON_NAME] es…" at bounding box center [517, 300] width 298 height 448
click at [541, 186] on input "[STREET_ADDRESS]" at bounding box center [517, 189] width 157 height 30
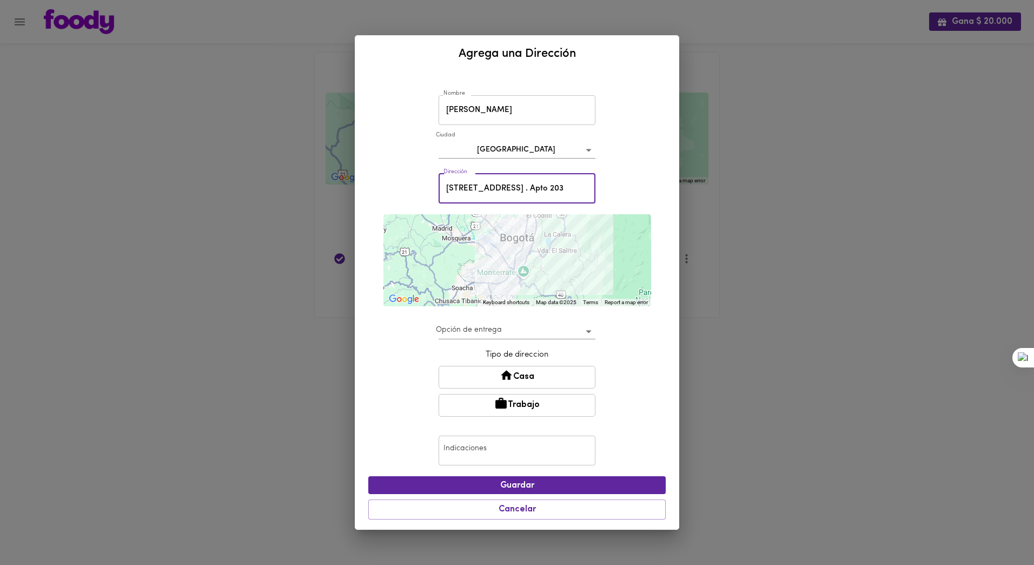
click at [449, 189] on input "[STREET_ADDRESS] . Apto 203" at bounding box center [517, 189] width 157 height 30
type input "[STREET_ADDRESS] . Apto 203"
click at [484, 371] on button "Casa" at bounding box center [517, 377] width 157 height 23
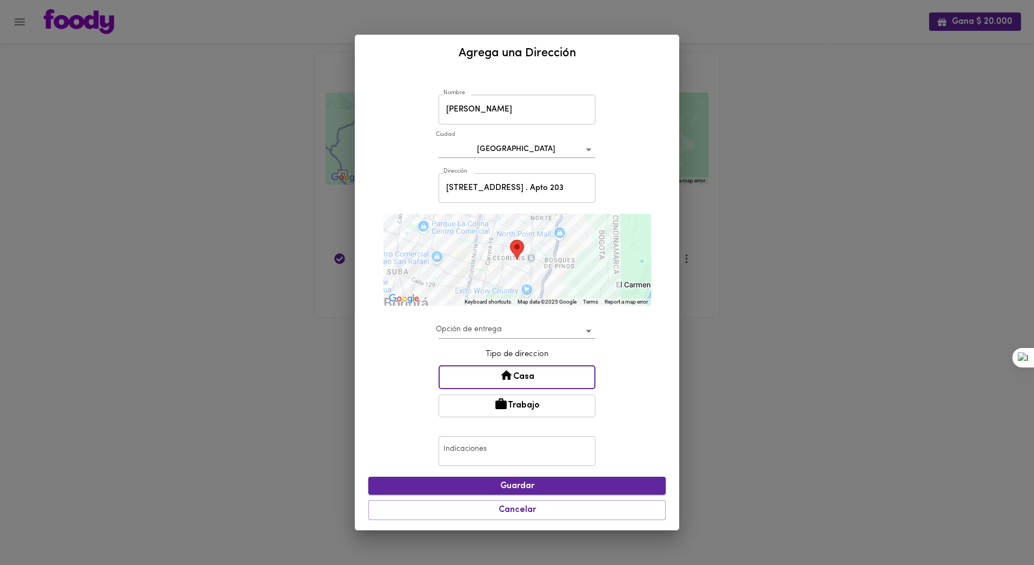
click at [494, 491] on span "Guardar" at bounding box center [517, 486] width 280 height 10
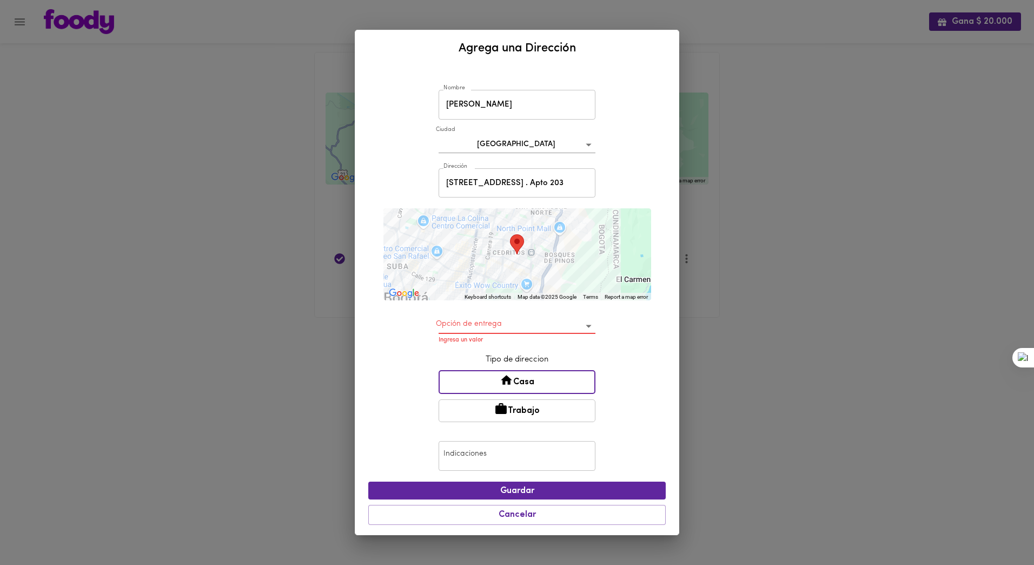
click at [577, 326] on body "Gana $ 20.000 Mis Direcciones Guardadas ← Move left → Move right ↑ Move up ↓ Mo…" at bounding box center [517, 172] width 1034 height 345
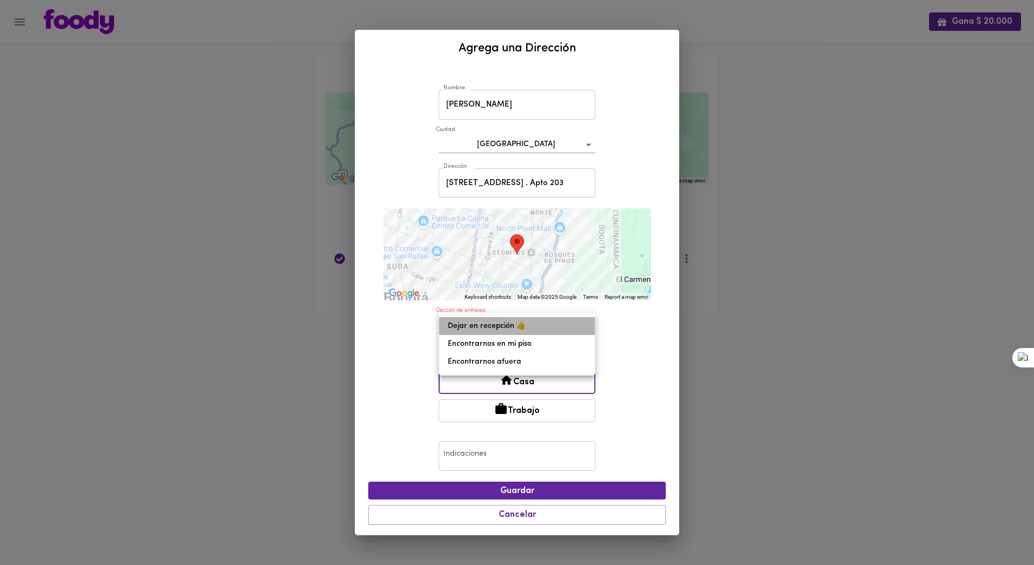
click at [487, 327] on li "Dejar en recepción 👍" at bounding box center [517, 326] width 156 height 18
type input "leave-at-reception"
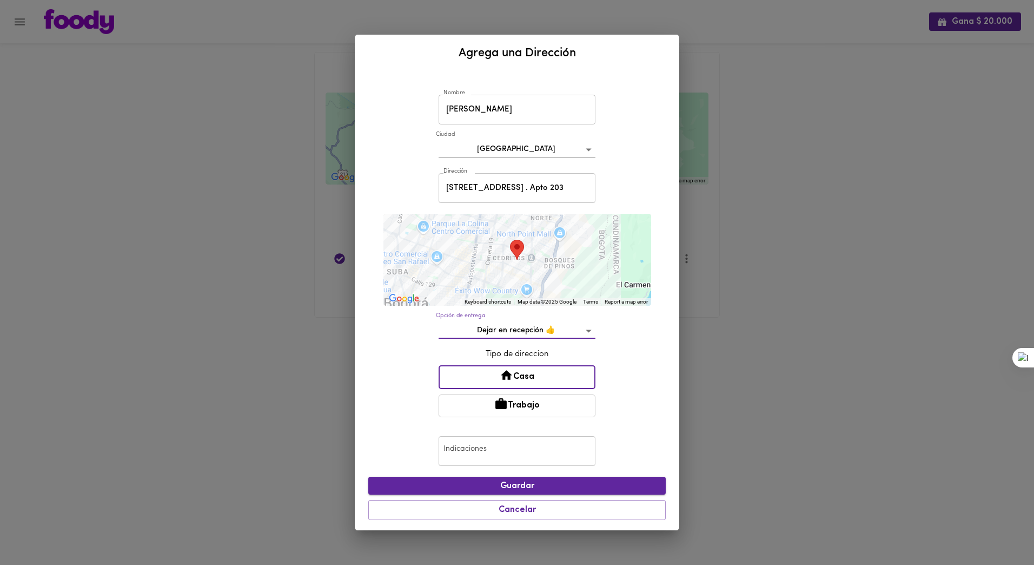
click at [493, 478] on button "Guardar" at bounding box center [517, 486] width 298 height 18
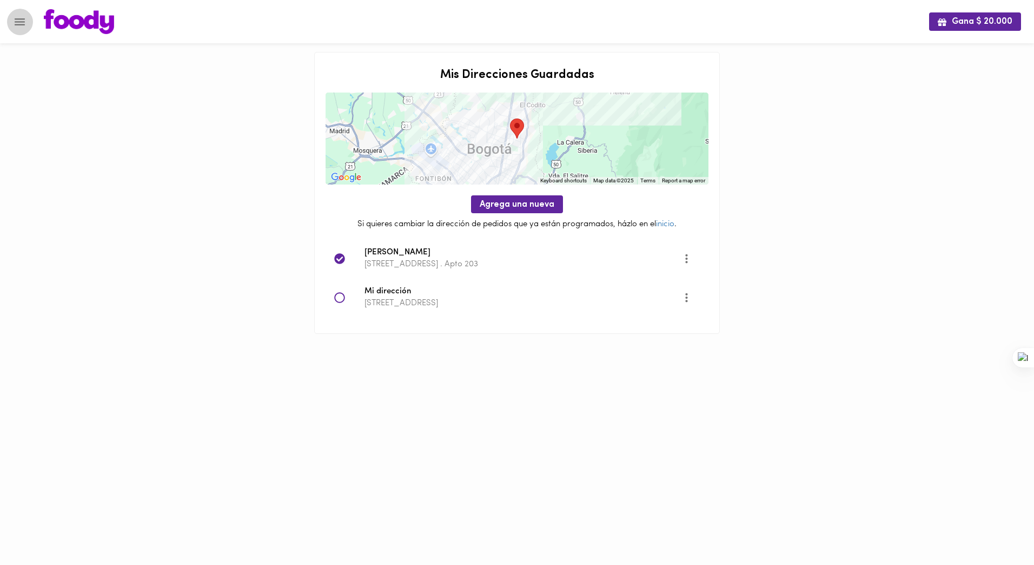
click at [20, 19] on icon "Menu" at bounding box center [20, 21] width 10 height 7
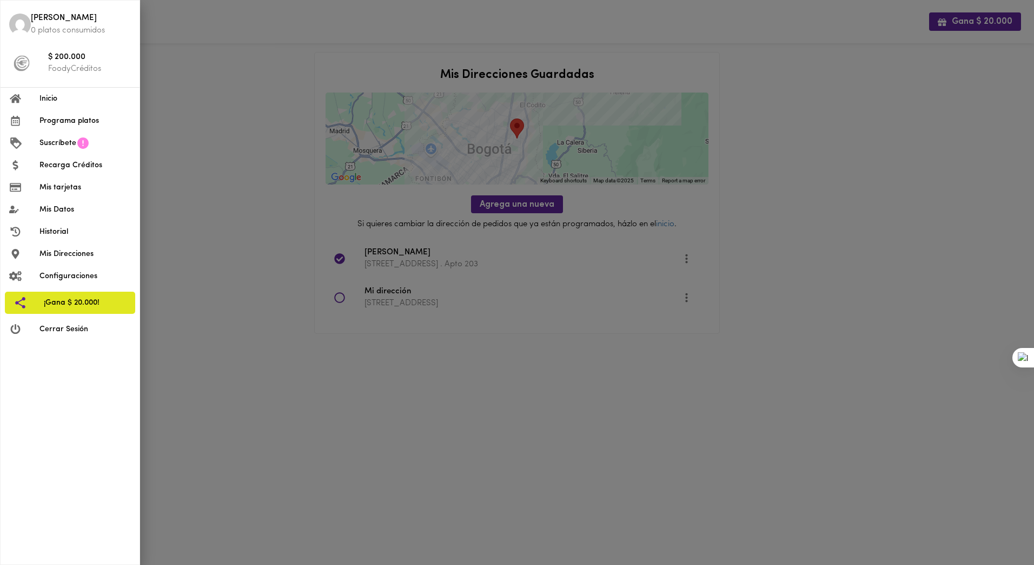
click at [30, 97] on div at bounding box center [24, 99] width 30 height 10
